Goal: Find specific page/section: Find specific page/section

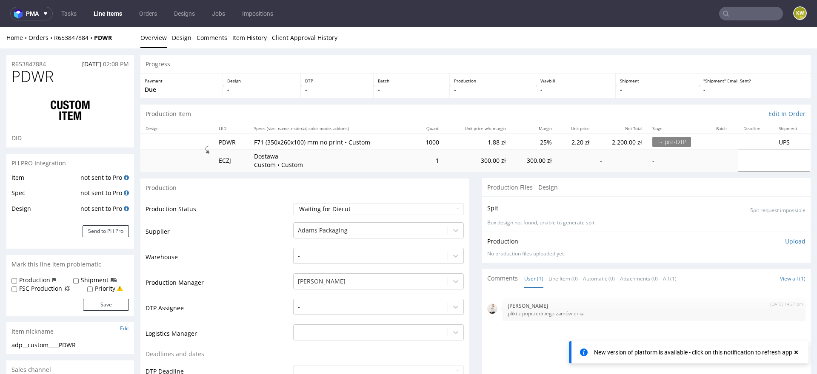
click at [723, 3] on nav "pma Tasks Line Items Orders Designs Jobs Impositions KW" at bounding box center [408, 13] width 817 height 27
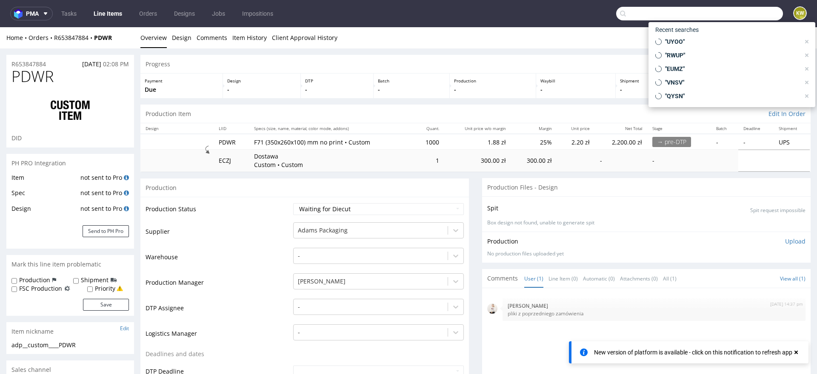
click at [725, 15] on input "text" at bounding box center [699, 14] width 167 height 14
paste input "PITF"
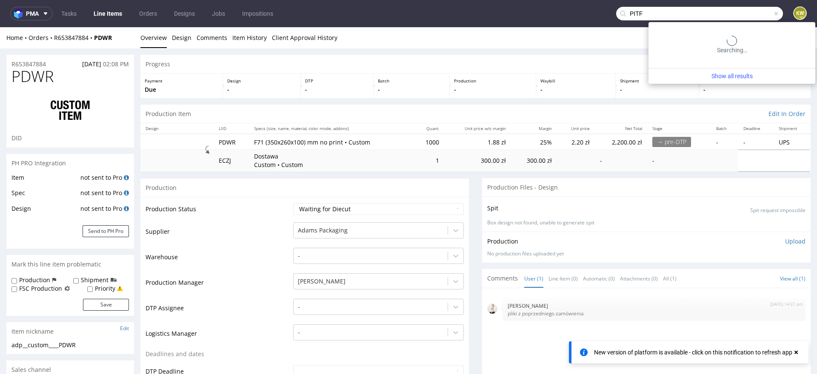
type input "PITF"
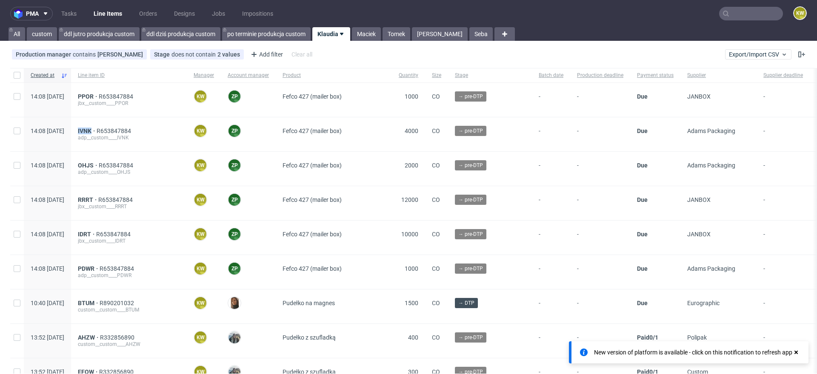
scroll to position [31, 0]
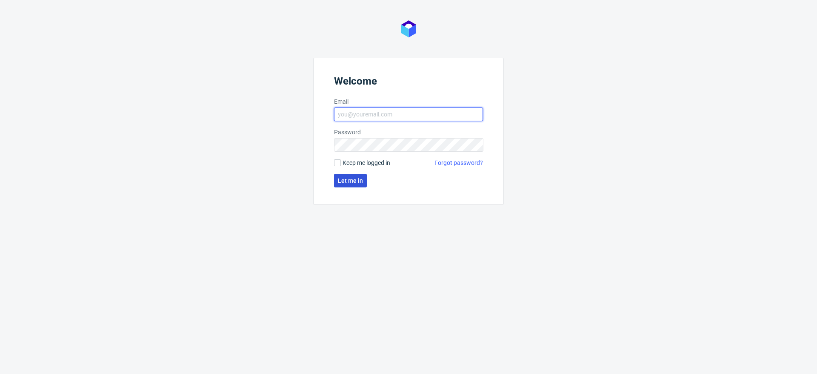
type input "[EMAIL_ADDRESS][DOMAIN_NAME]"
click at [350, 180] on span "Let me in" at bounding box center [350, 181] width 25 height 6
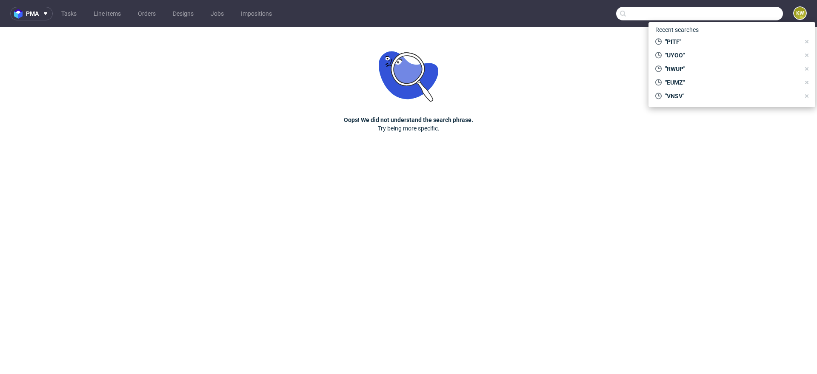
click at [736, 19] on input "text" at bounding box center [699, 14] width 167 height 14
paste input "PITF"
type input "PITF"
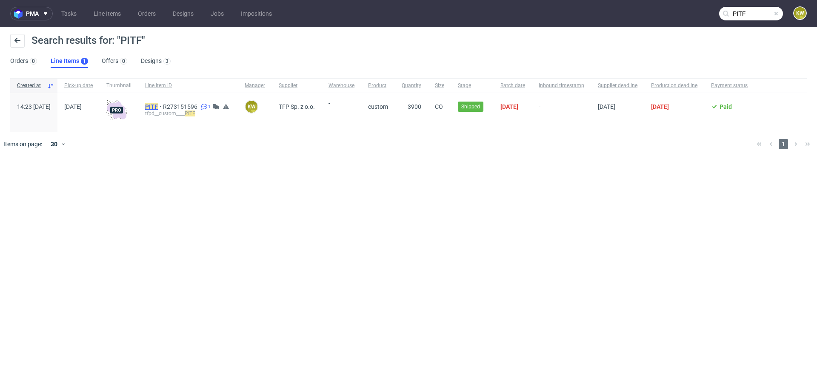
click at [158, 106] on mark "PITF" at bounding box center [151, 106] width 13 height 7
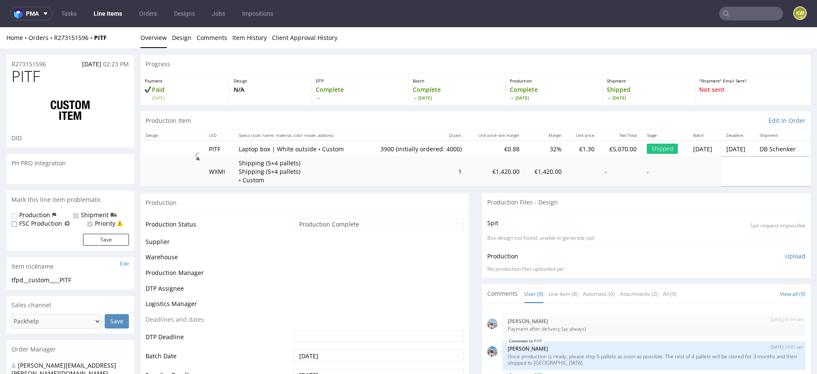
scroll to position [152, 0]
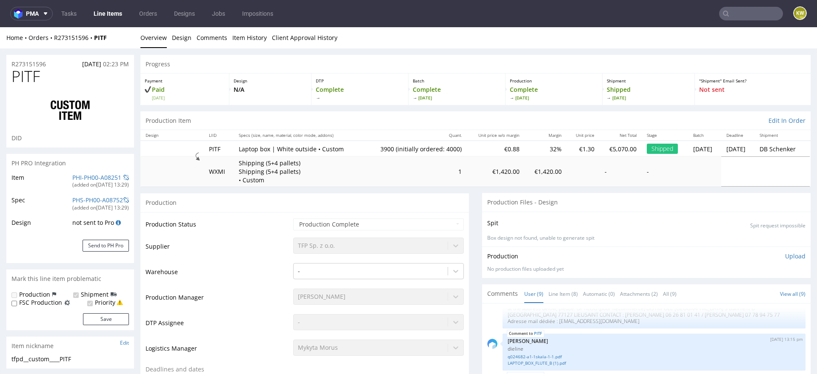
type input "3900"
select select "in_progress"
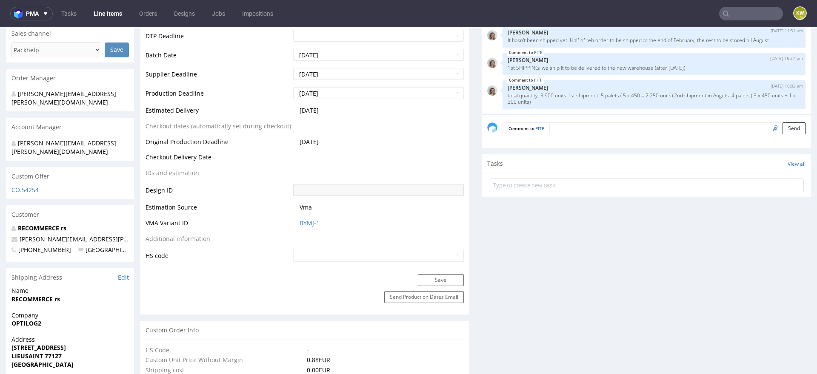
scroll to position [367, 0]
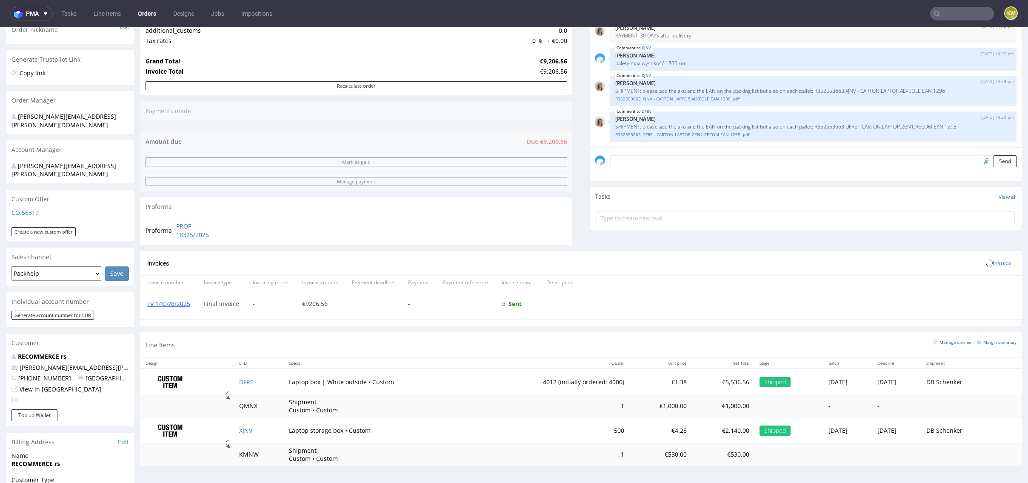
scroll to position [332, 0]
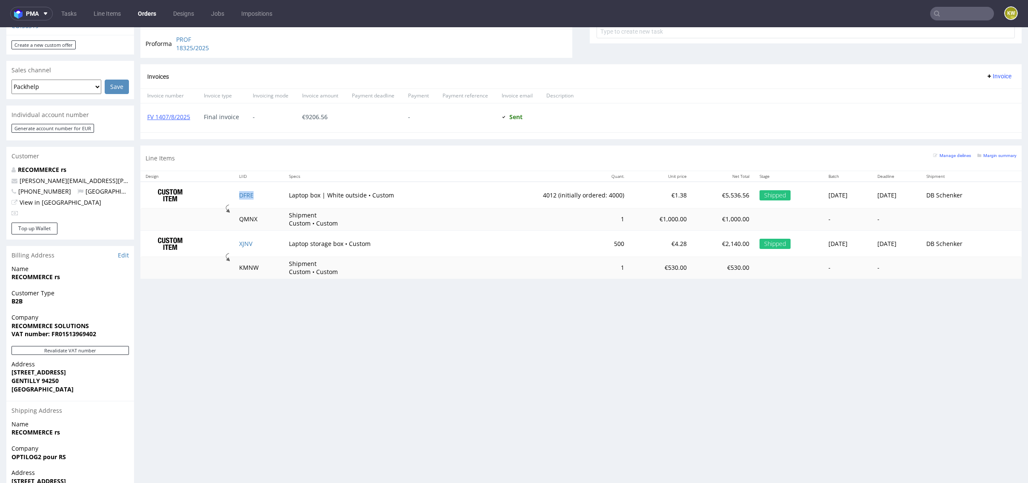
click at [259, 184] on td "DFRE" at bounding box center [259, 195] width 50 height 27
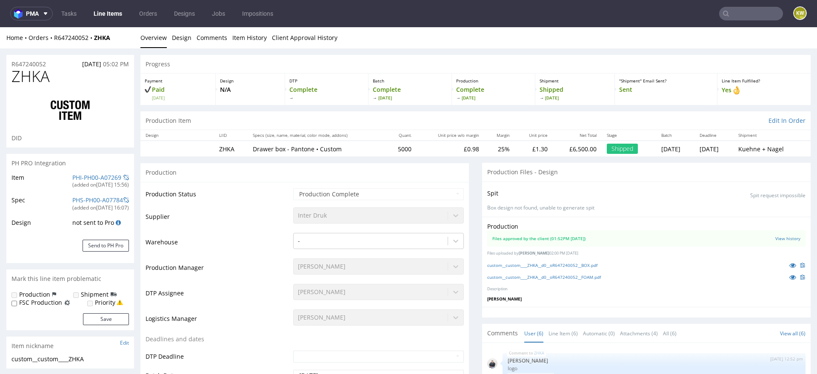
scroll to position [68, 0]
select select "in_progress"
click at [95, 178] on link "PHI-PH00-A07269" at bounding box center [96, 178] width 49 height 8
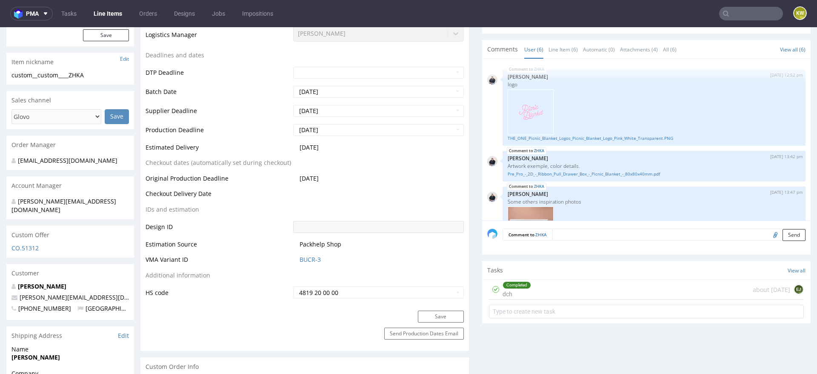
scroll to position [317, 0]
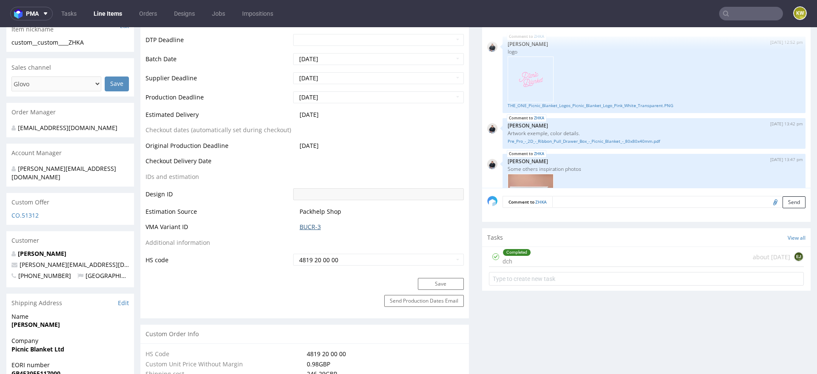
click at [305, 225] on link "BUCR-3" at bounding box center [310, 227] width 21 height 9
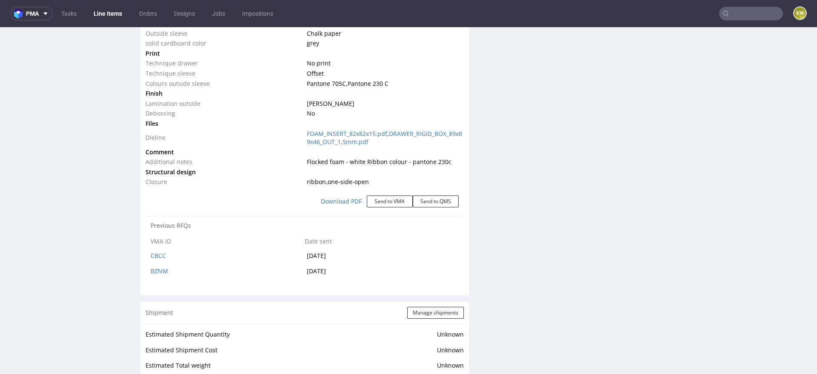
scroll to position [969, 0]
click at [156, 268] on link "BZNM" at bounding box center [159, 271] width 17 height 8
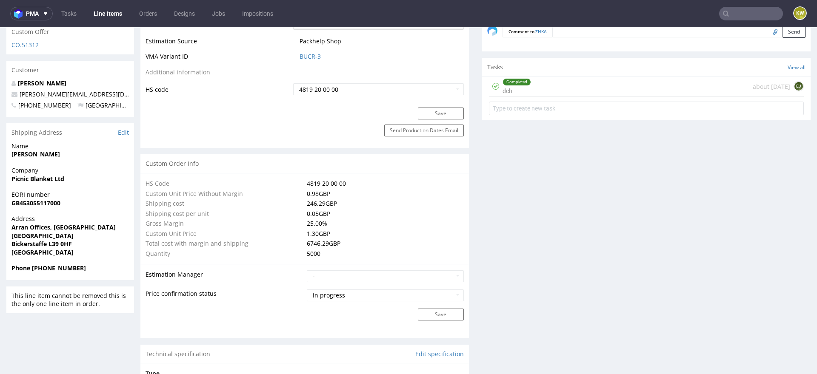
scroll to position [0, 0]
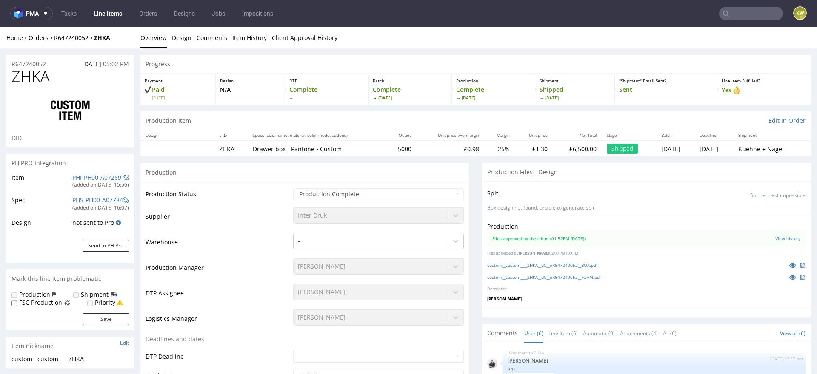
click at [32, 78] on span "ZHKA" at bounding box center [30, 76] width 38 height 17
click at [31, 79] on span "ZHKA" at bounding box center [30, 76] width 38 height 17
copy span "ZHKA"
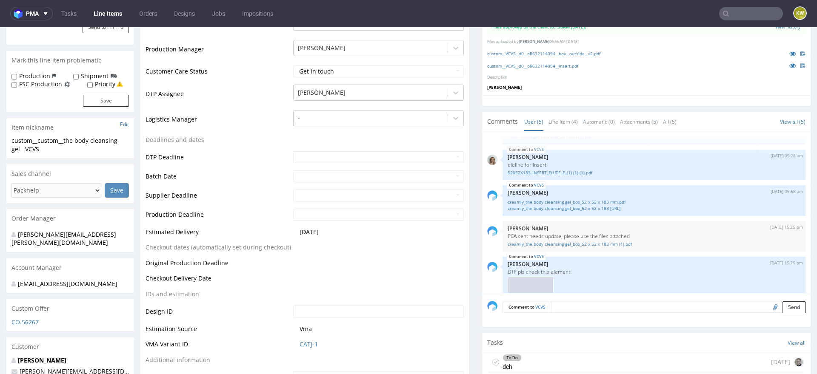
scroll to position [218, 0]
click at [556, 123] on link "Line Item (4)" at bounding box center [562, 122] width 29 height 18
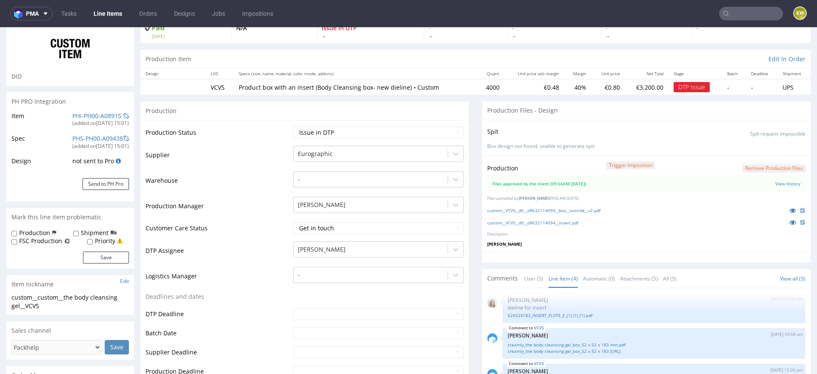
scroll to position [0, 0]
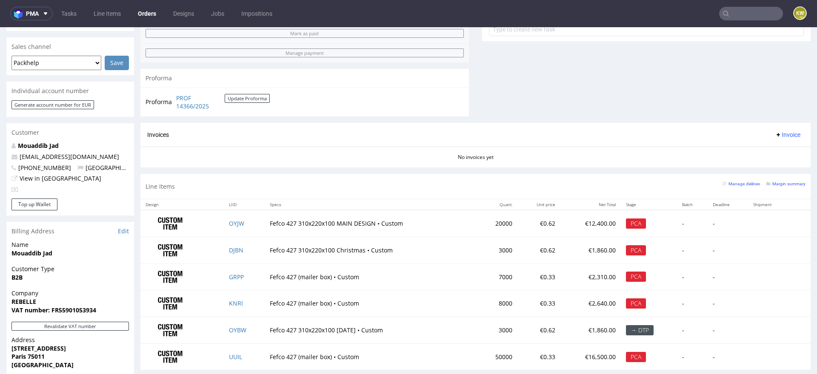
scroll to position [352, 0]
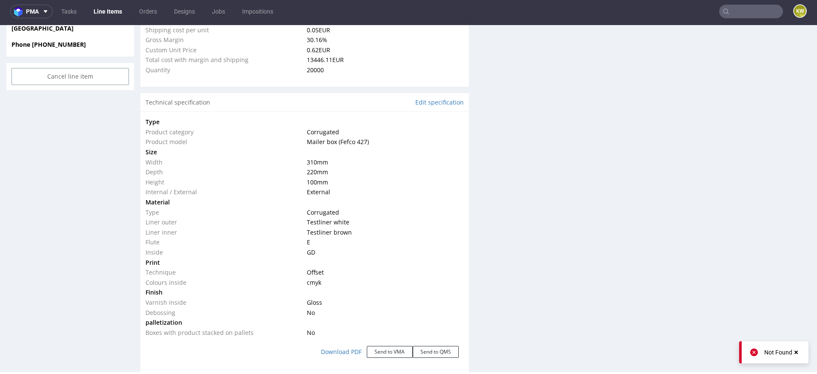
scroll to position [674, 0]
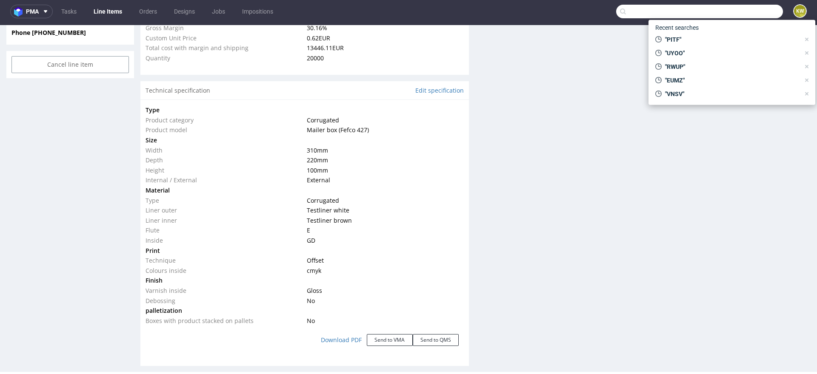
click at [748, 13] on input "text" at bounding box center [699, 12] width 167 height 14
paste input "BMOC"
type input "BMOC"
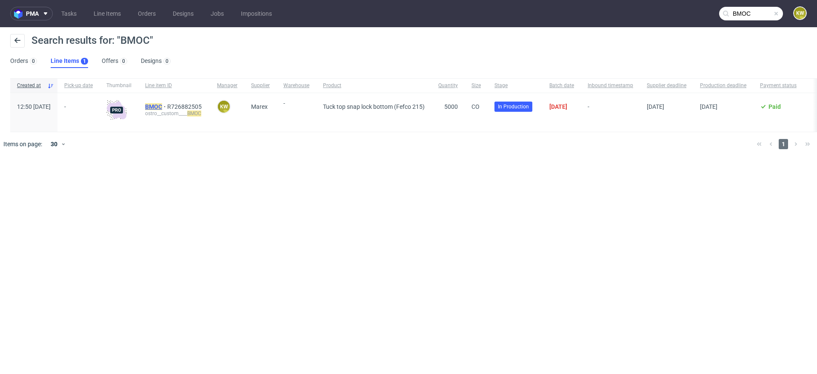
click at [162, 106] on mark "BMOC" at bounding box center [153, 106] width 17 height 7
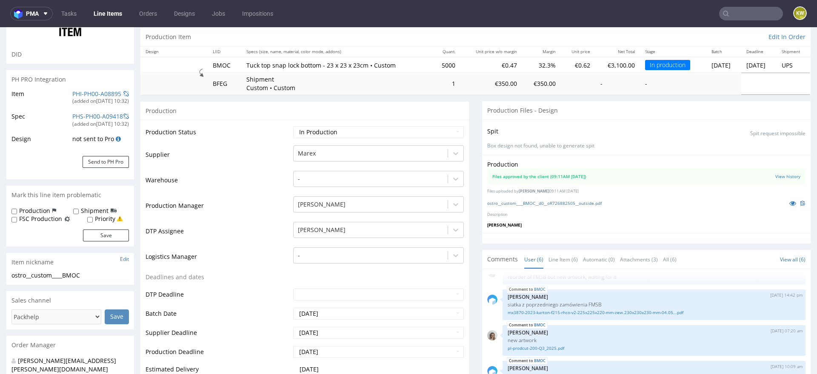
scroll to position [97, 0]
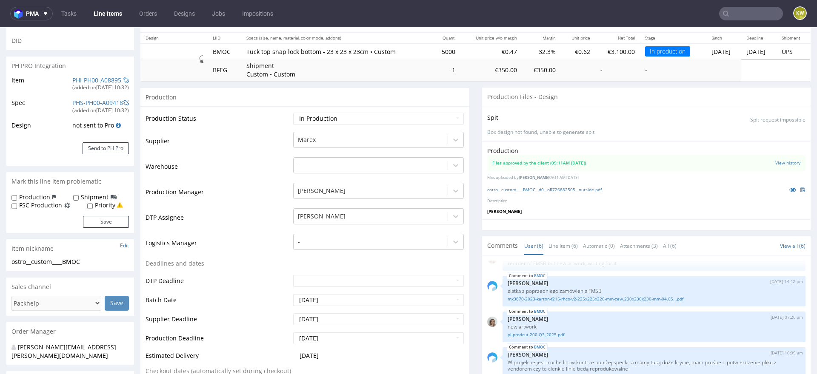
click at [279, 208] on td "DTP Assignee" at bounding box center [219, 221] width 146 height 26
